Goal: Information Seeking & Learning: Learn about a topic

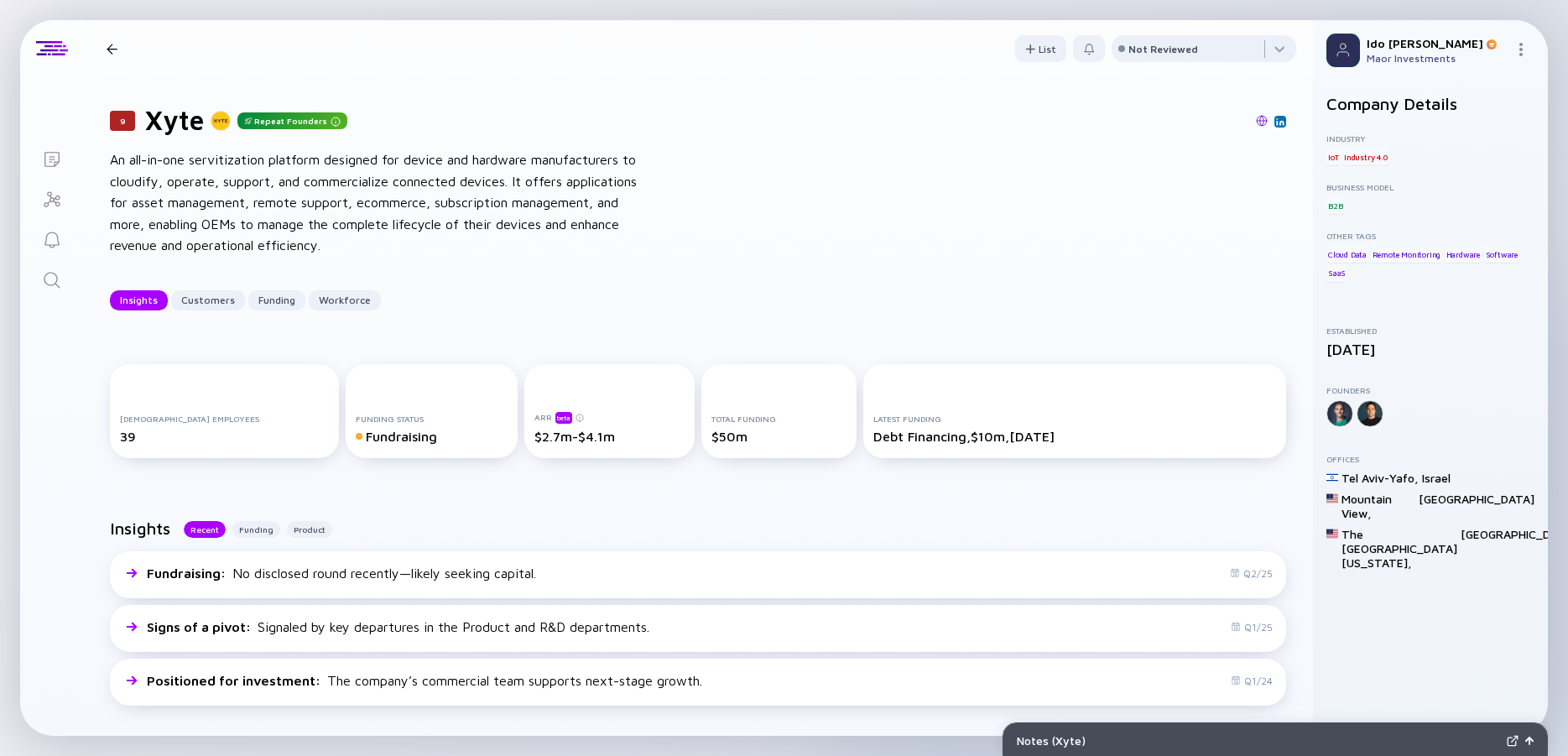
click at [48, 287] on icon "Search" at bounding box center [52, 279] width 20 height 20
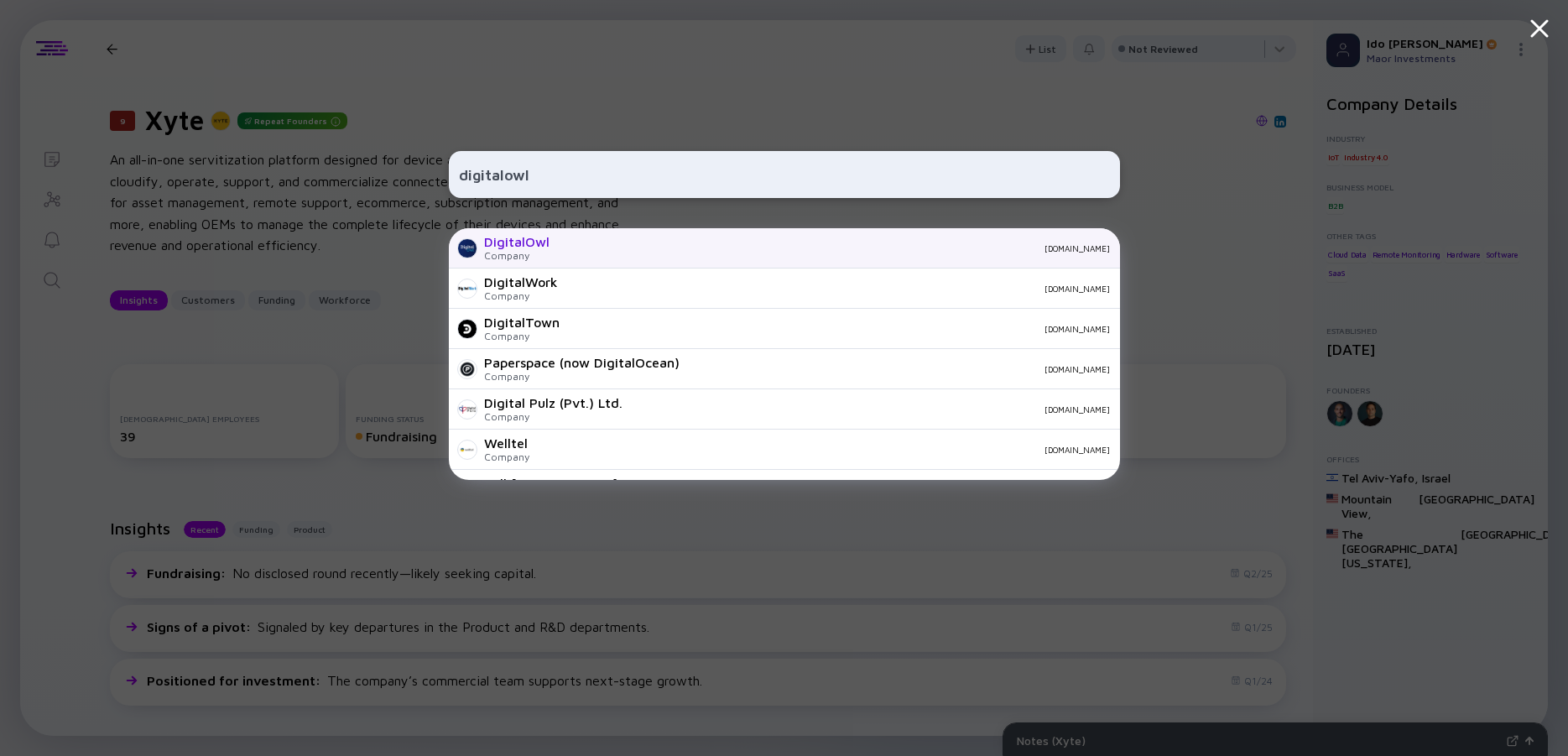
type input "digitalowl"
click at [500, 248] on div "DigitalOwl" at bounding box center [516, 242] width 65 height 15
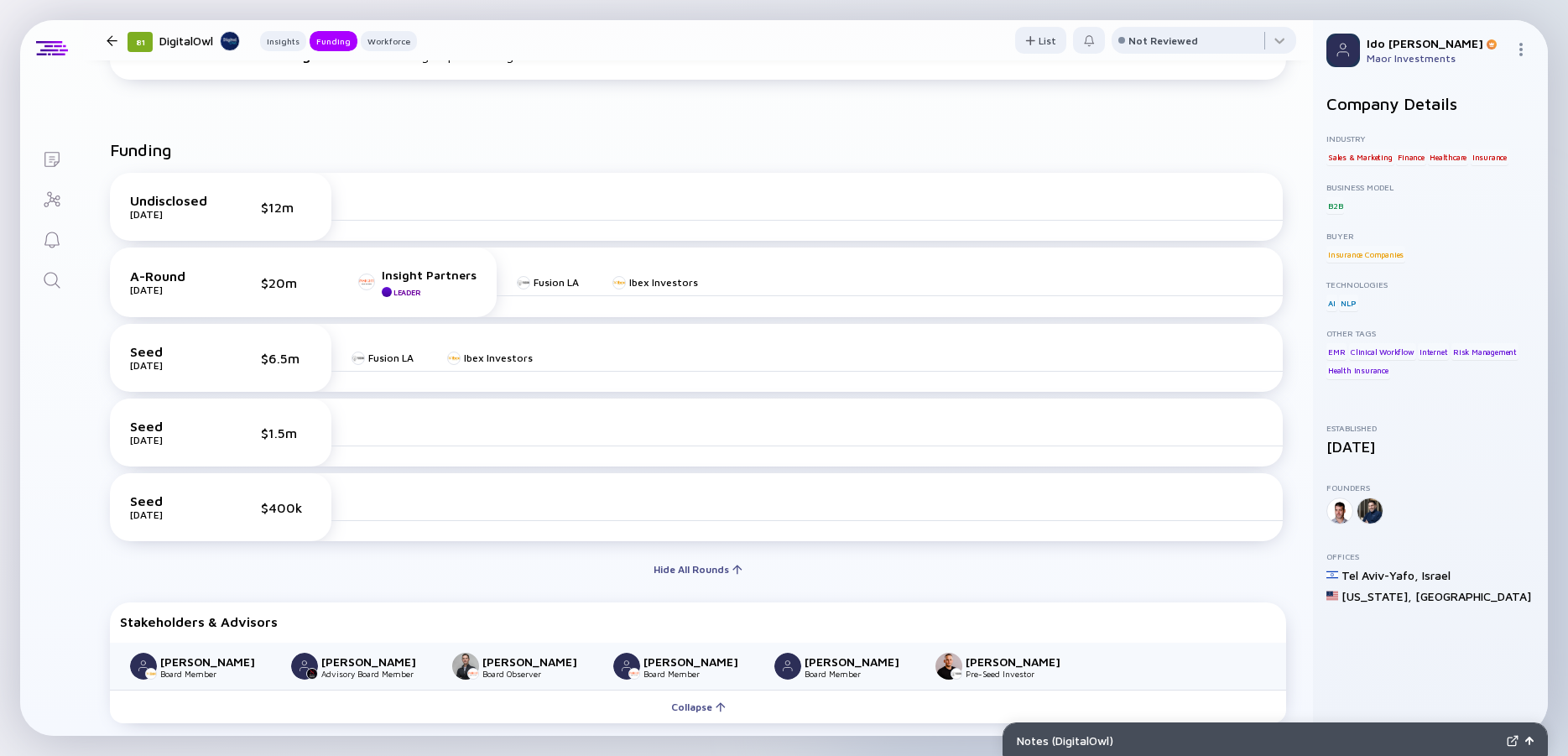
scroll to position [302, 0]
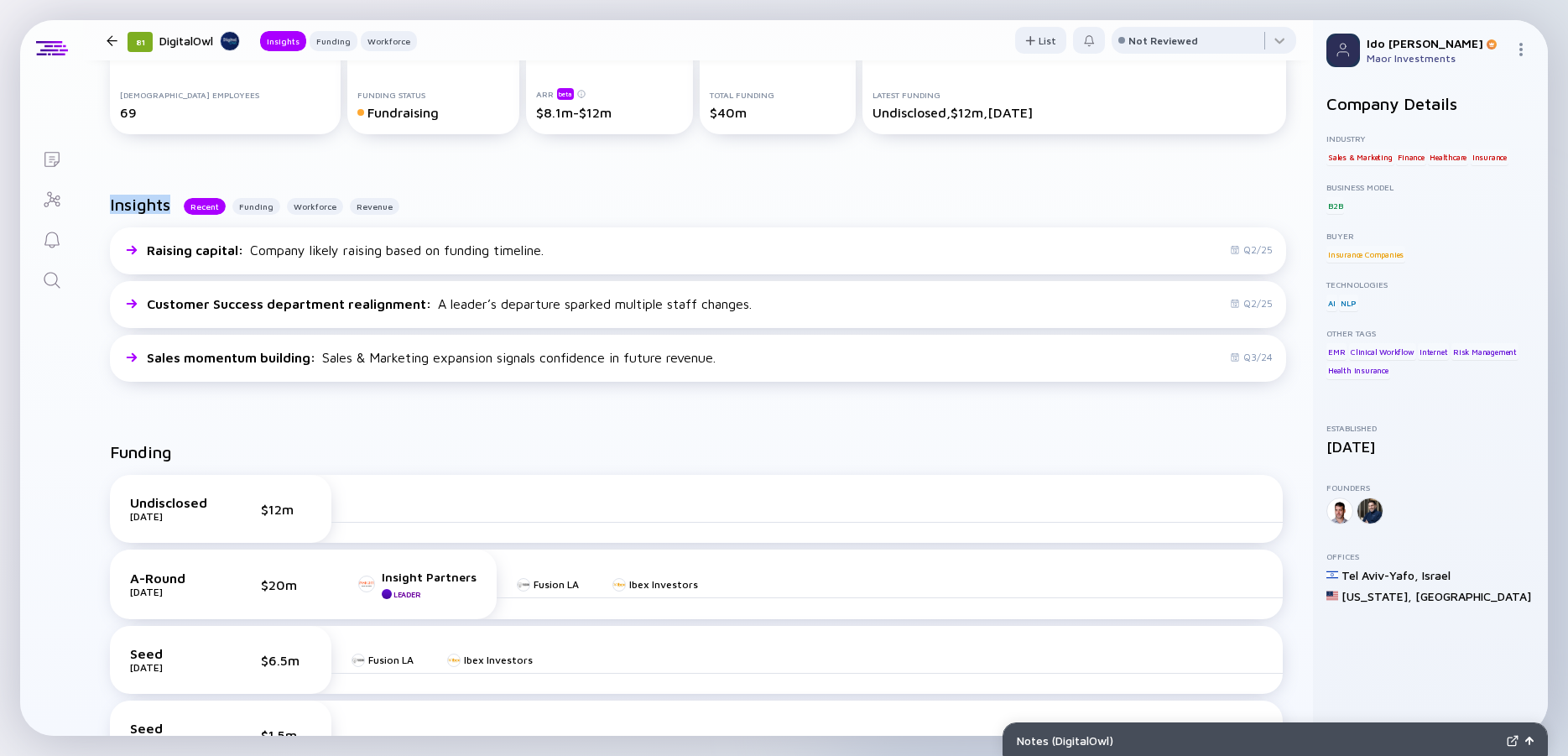
drag, startPoint x: 596, startPoint y: 413, endPoint x: 108, endPoint y: 181, distance: 540.3
click at [108, 181] on div "Insights Recent Funding Workforce Revenue Raising capital : Company likely rais…" at bounding box center [698, 292] width 1229 height 248
click at [107, 182] on div "Insights Recent Funding Workforce Revenue Raising capital : Company likely rais…" at bounding box center [698, 292] width 1229 height 248
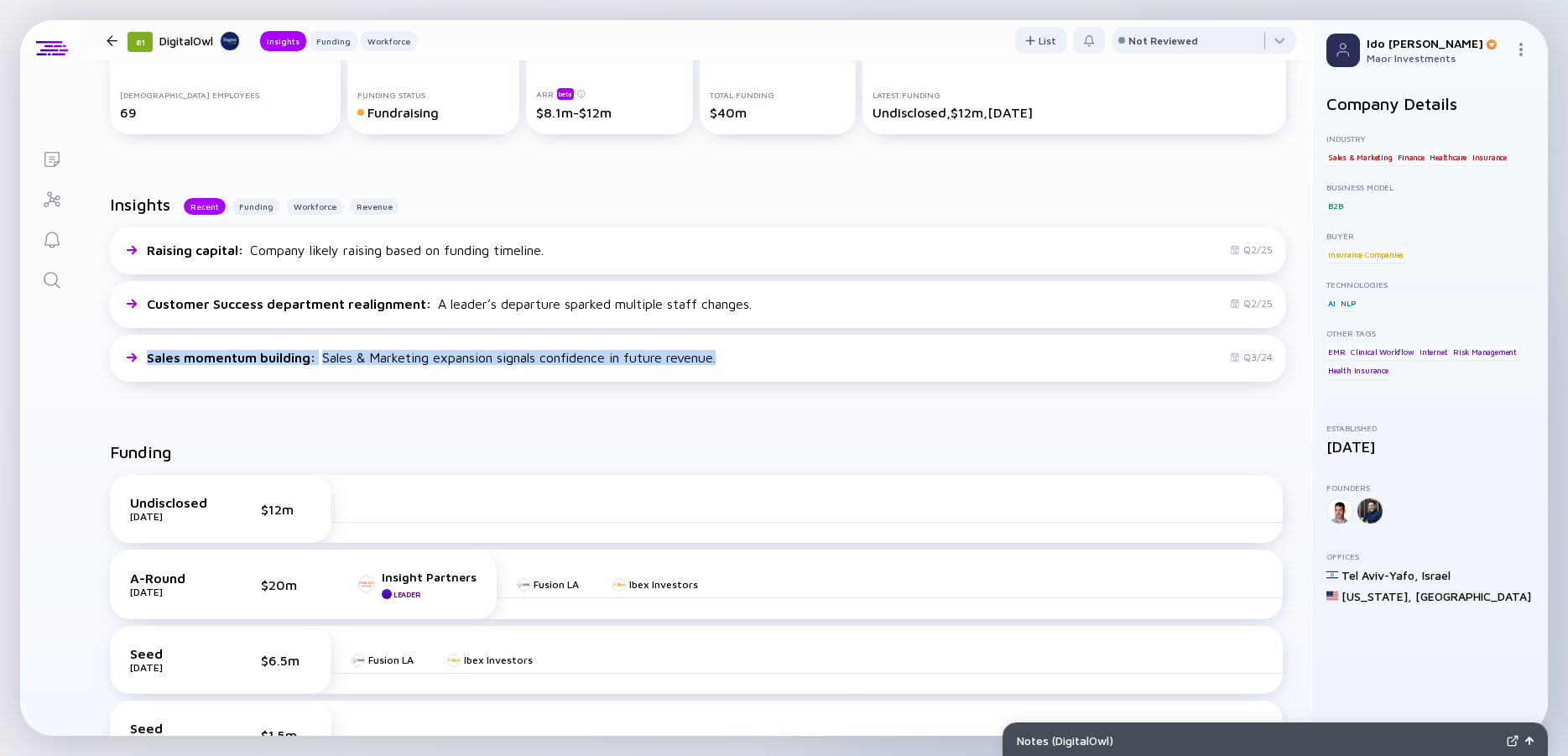
drag, startPoint x: 107, startPoint y: 182, endPoint x: 770, endPoint y: 392, distance: 695.5
click at [770, 392] on div "Insights Recent Funding Workforce Revenue Raising capital : Company likely rais…" at bounding box center [698, 292] width 1229 height 248
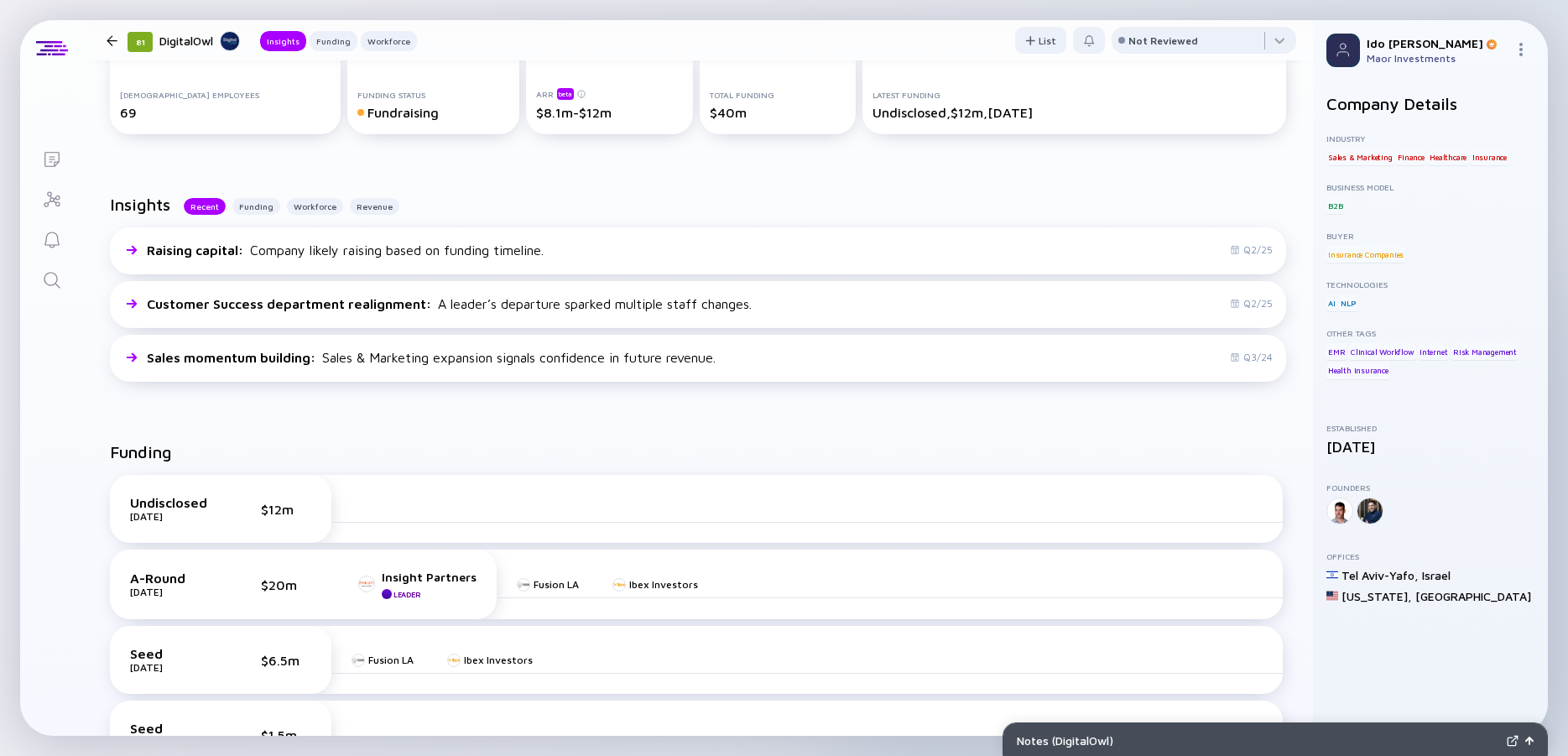
click at [770, 392] on div "Insights Recent Funding Workforce Revenue Raising capital : Company likely rais…" at bounding box center [698, 292] width 1229 height 248
drag, startPoint x: 791, startPoint y: 396, endPoint x: 107, endPoint y: 190, distance: 714.3
click at [107, 190] on div "Insights Recent Funding Workforce Revenue Raising capital : Company likely rais…" at bounding box center [698, 292] width 1229 height 248
drag, startPoint x: 107, startPoint y: 190, endPoint x: 753, endPoint y: 430, distance: 689.1
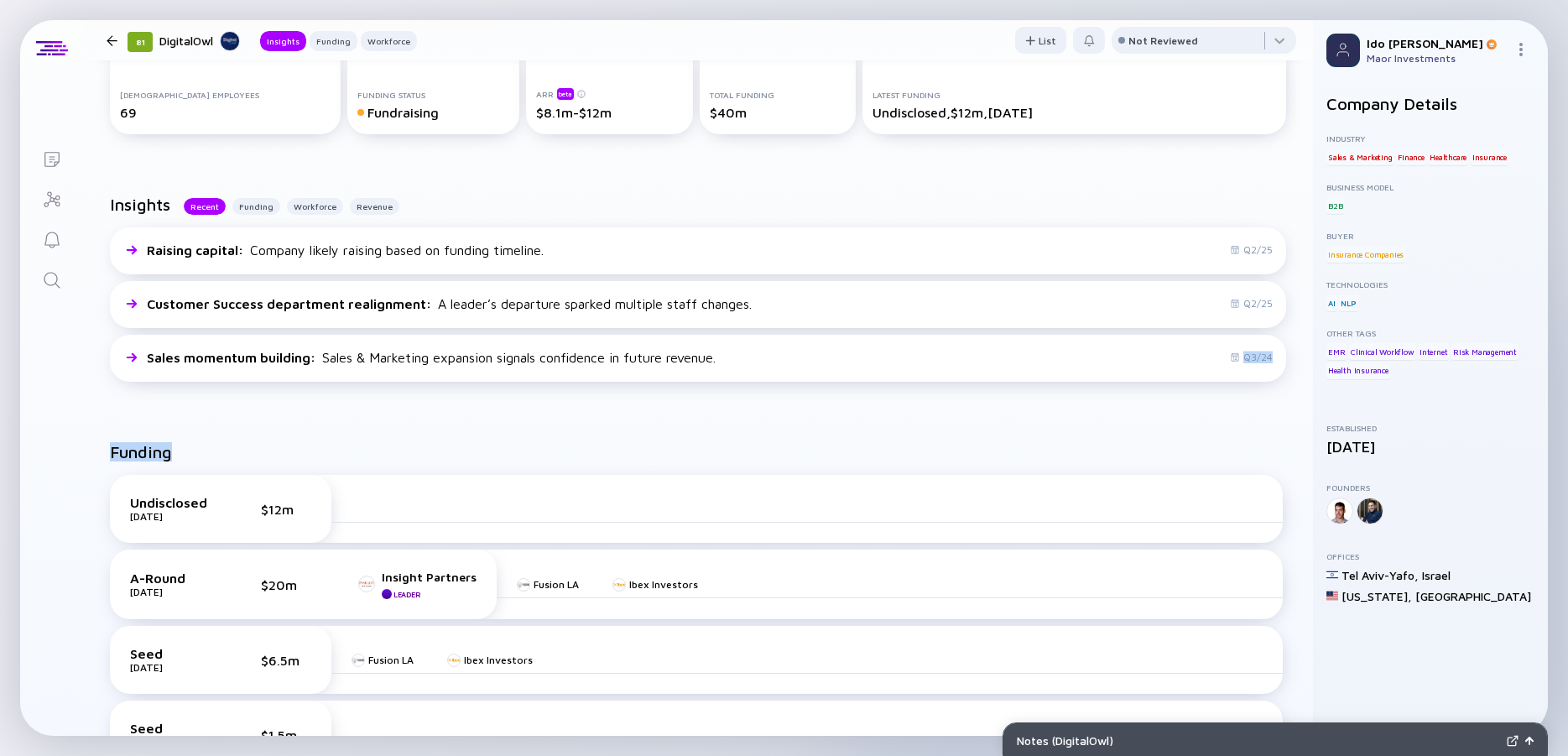
click at [753, 430] on div "Funding Undisclosed [DATE] $12m A-Round [DATE] $20m Insight Partners Leader Fus…" at bounding box center [698, 737] width 1229 height 643
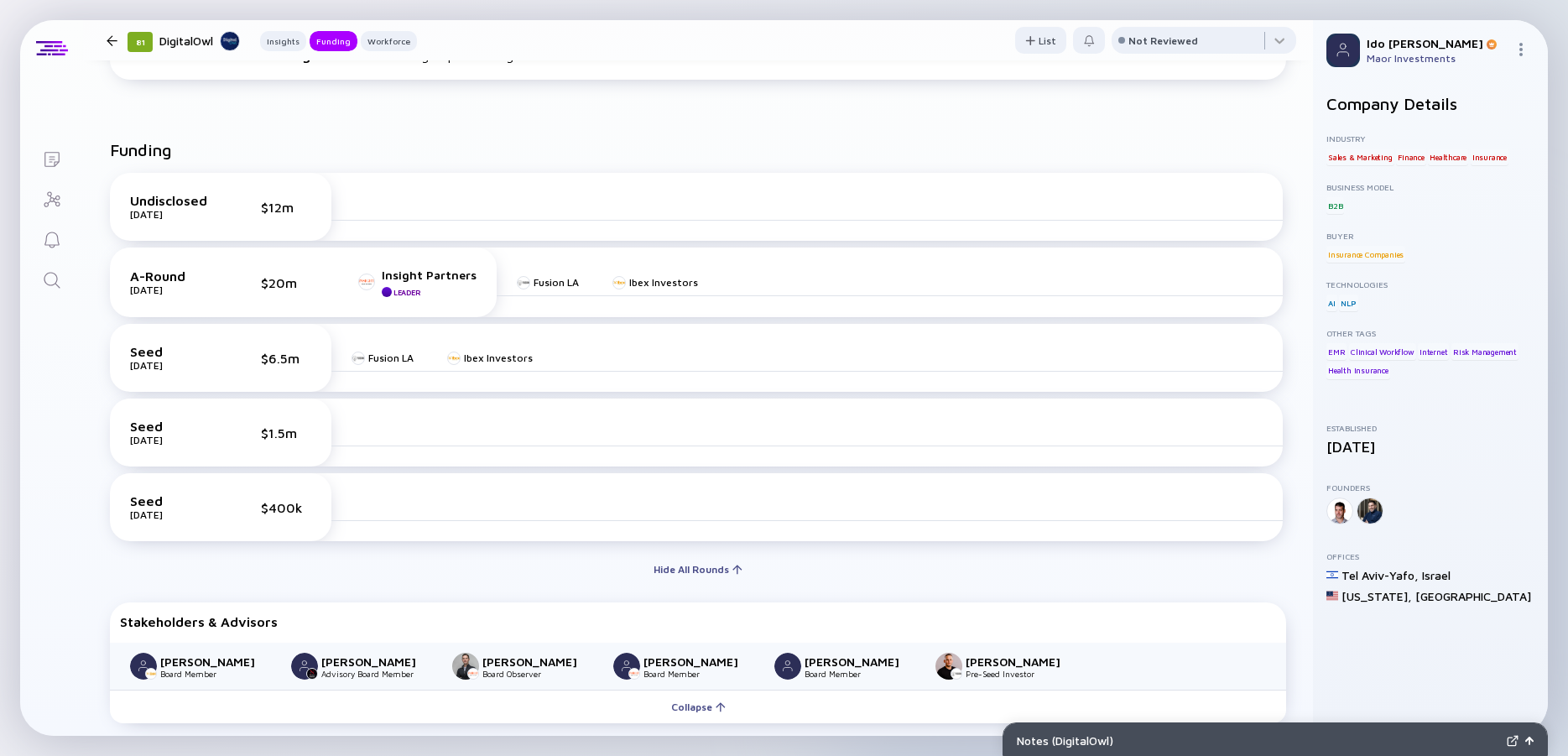
scroll to position [0, 0]
